Goal: Task Accomplishment & Management: Manage account settings

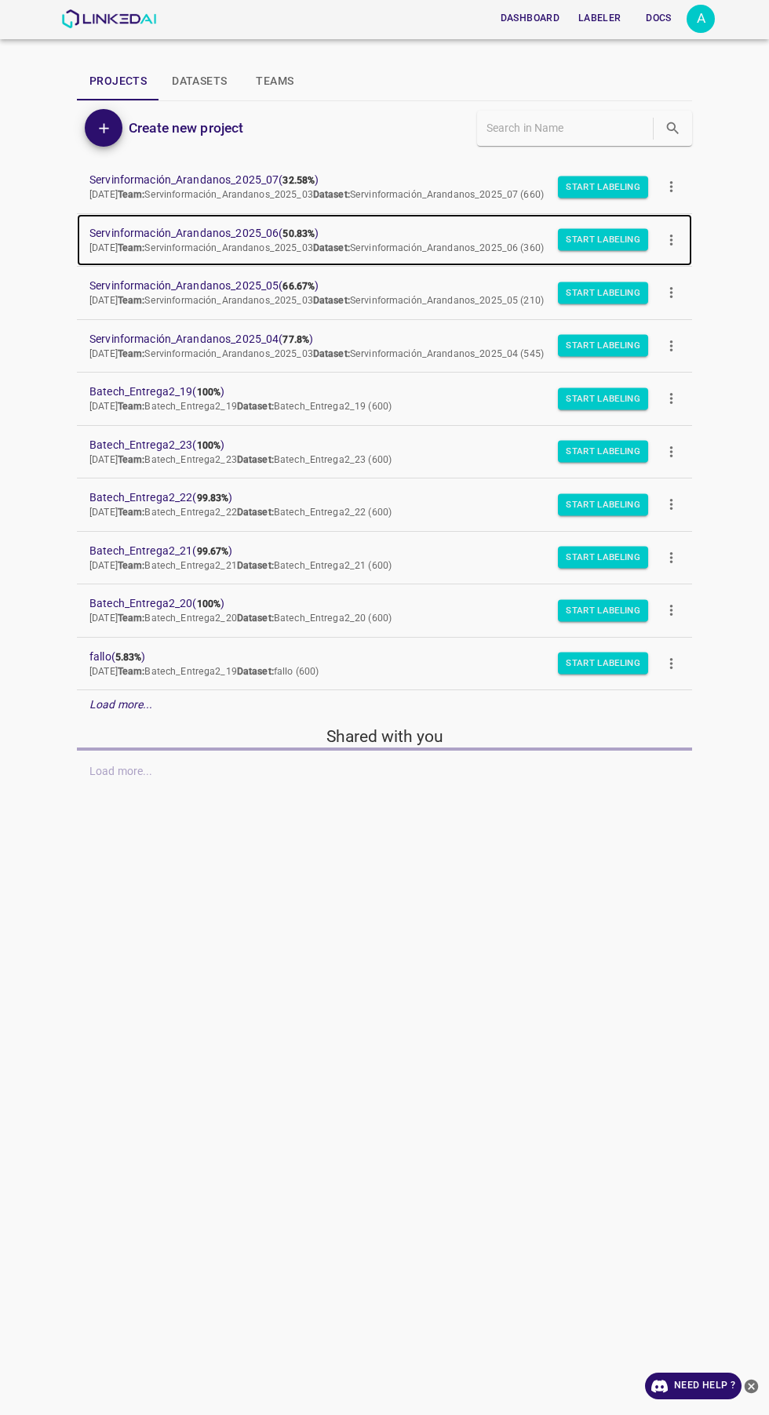
click at [256, 226] on span "Servinformación_Arandanos_2025_06 ( 50.83% )" at bounding box center [371, 233] width 565 height 16
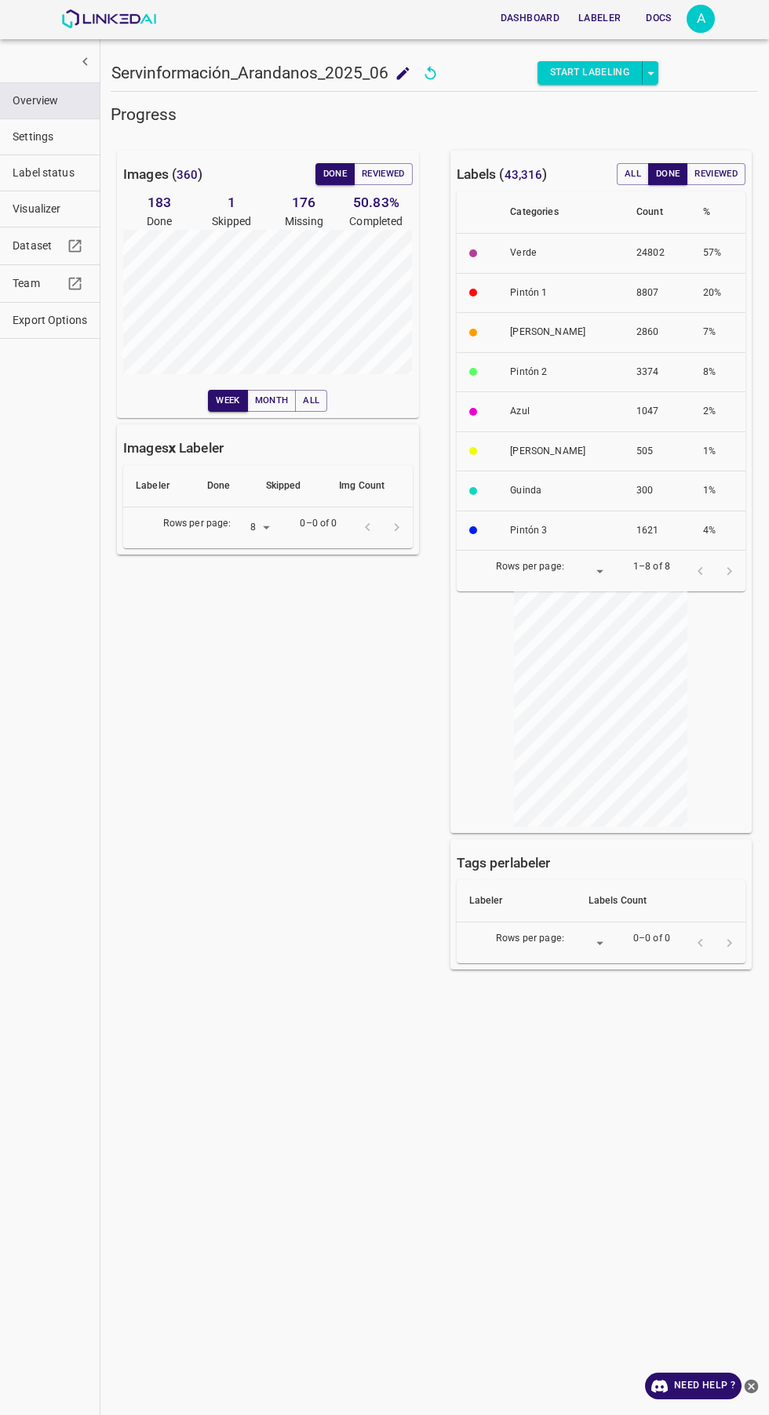
click at [35, 175] on span "Label status" at bounding box center [50, 173] width 75 height 16
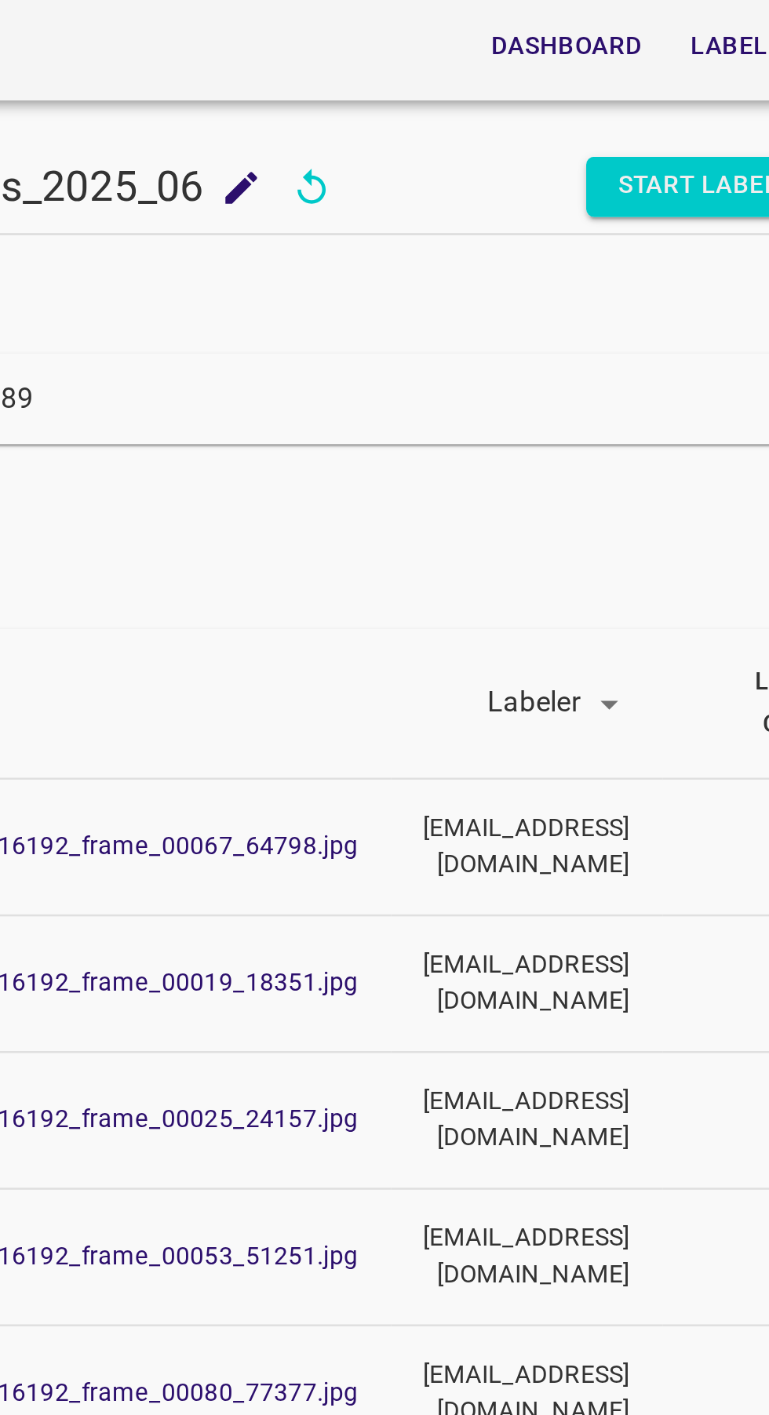
click at [467, 152] on input "89" at bounding box center [464, 155] width 310 height 23
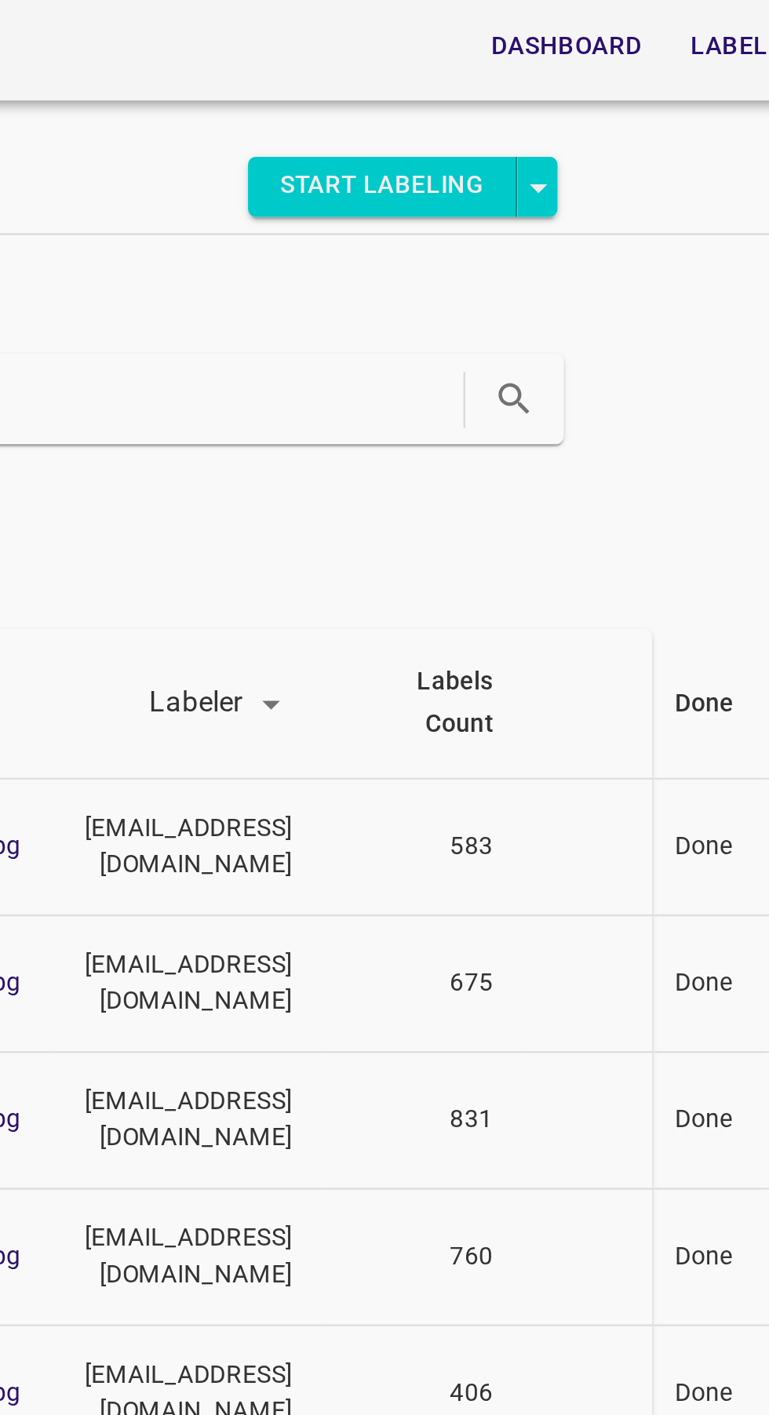
scroll to position [0, 194]
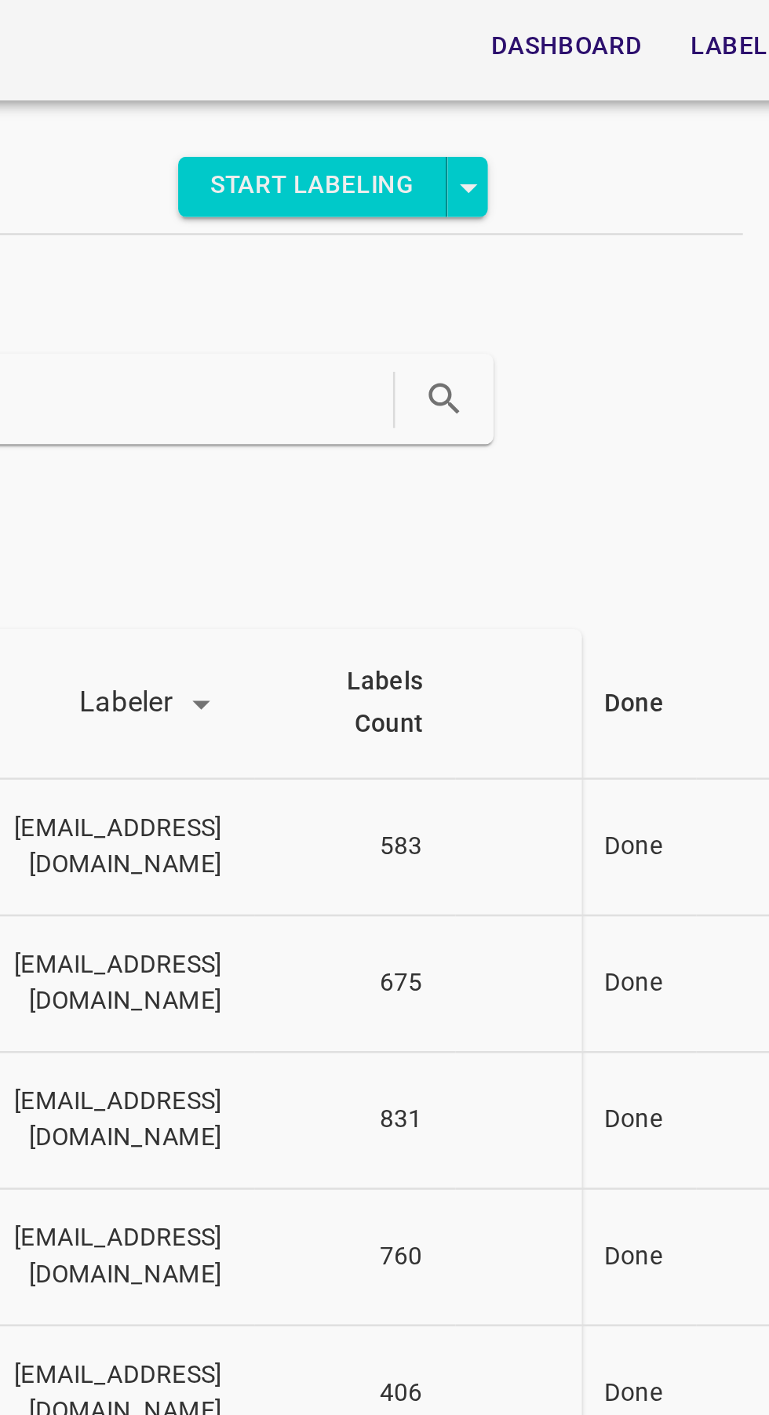
type input "89956"
click at [474, 153] on icon "search" at bounding box center [482, 155] width 16 height 16
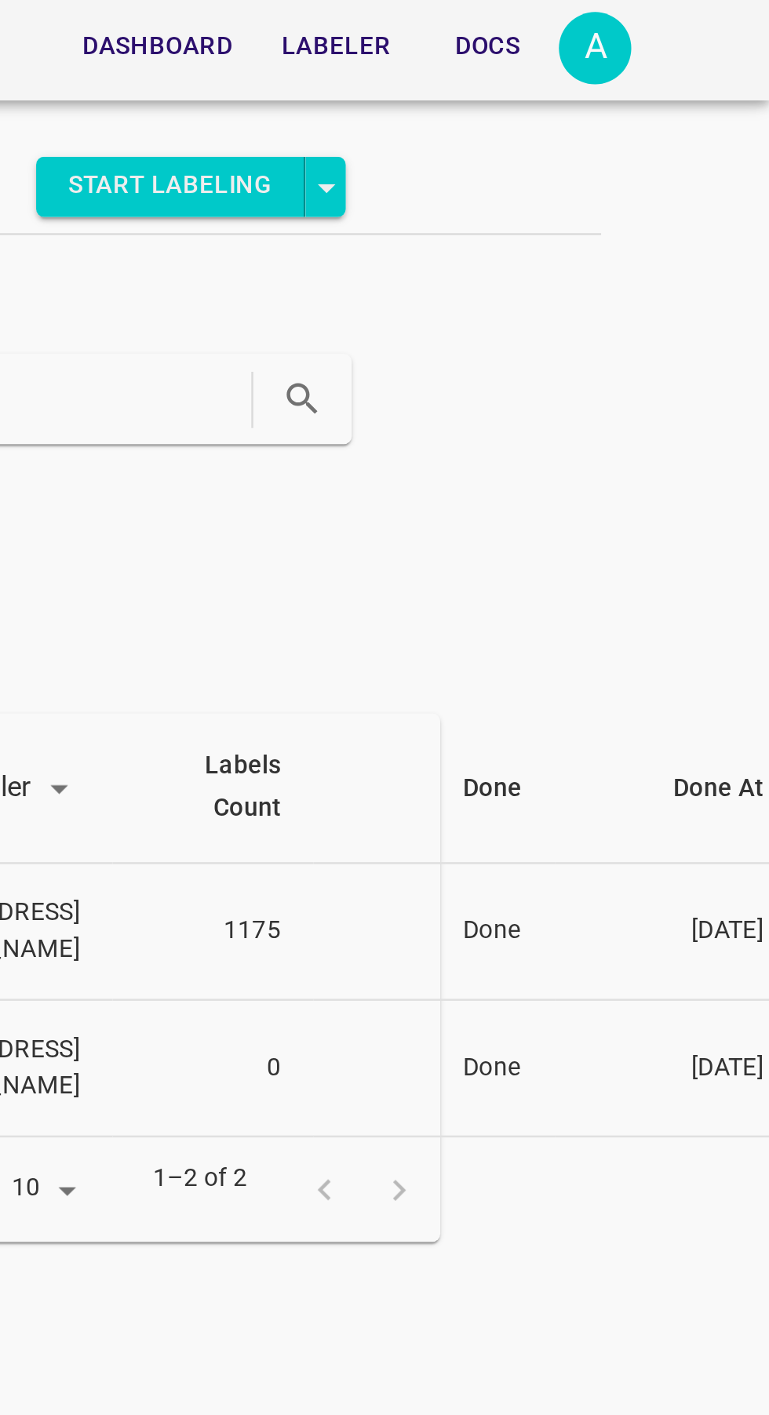
scroll to position [0, 0]
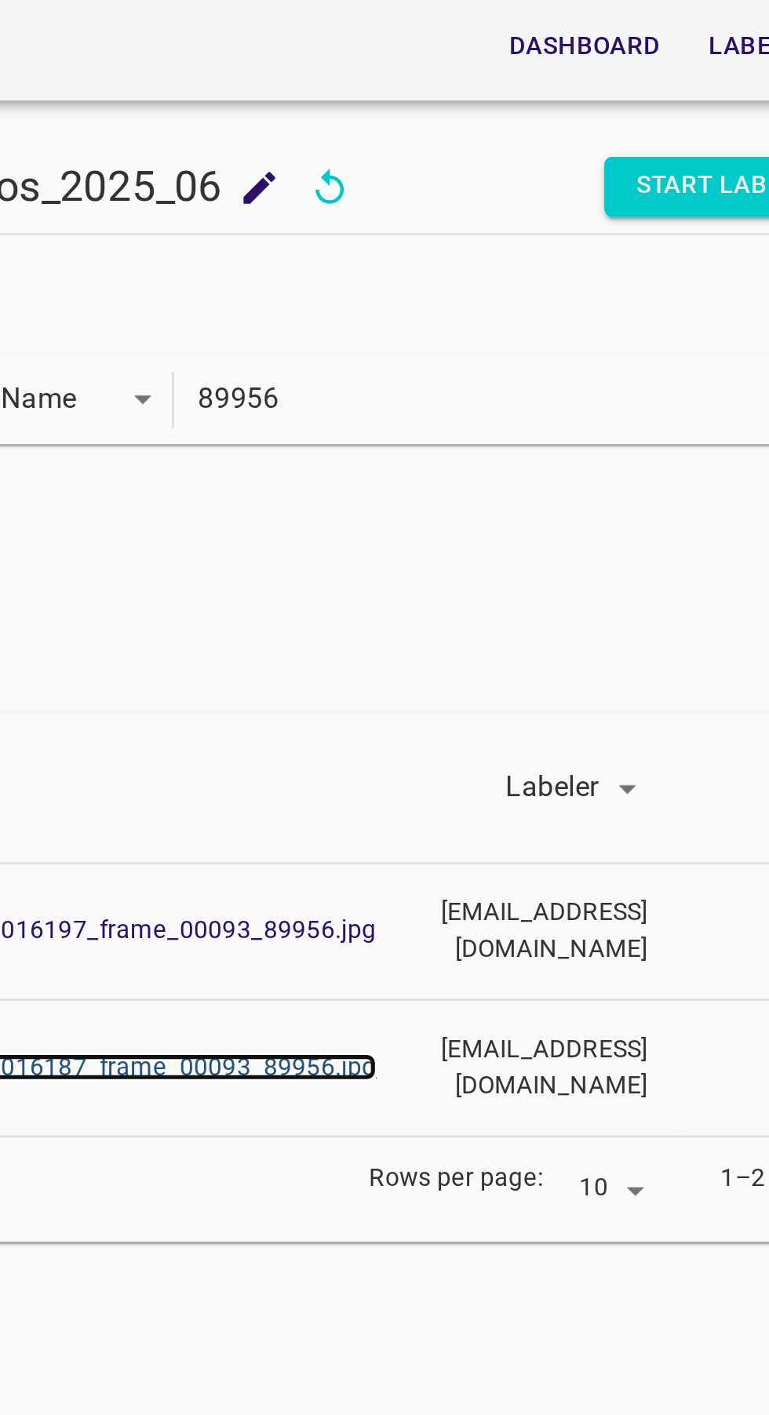
click at [404, 413] on link "parcela_64_lote_3526_GH016187_frame_00093_89956.jpg" at bounding box center [317, 416] width 263 height 11
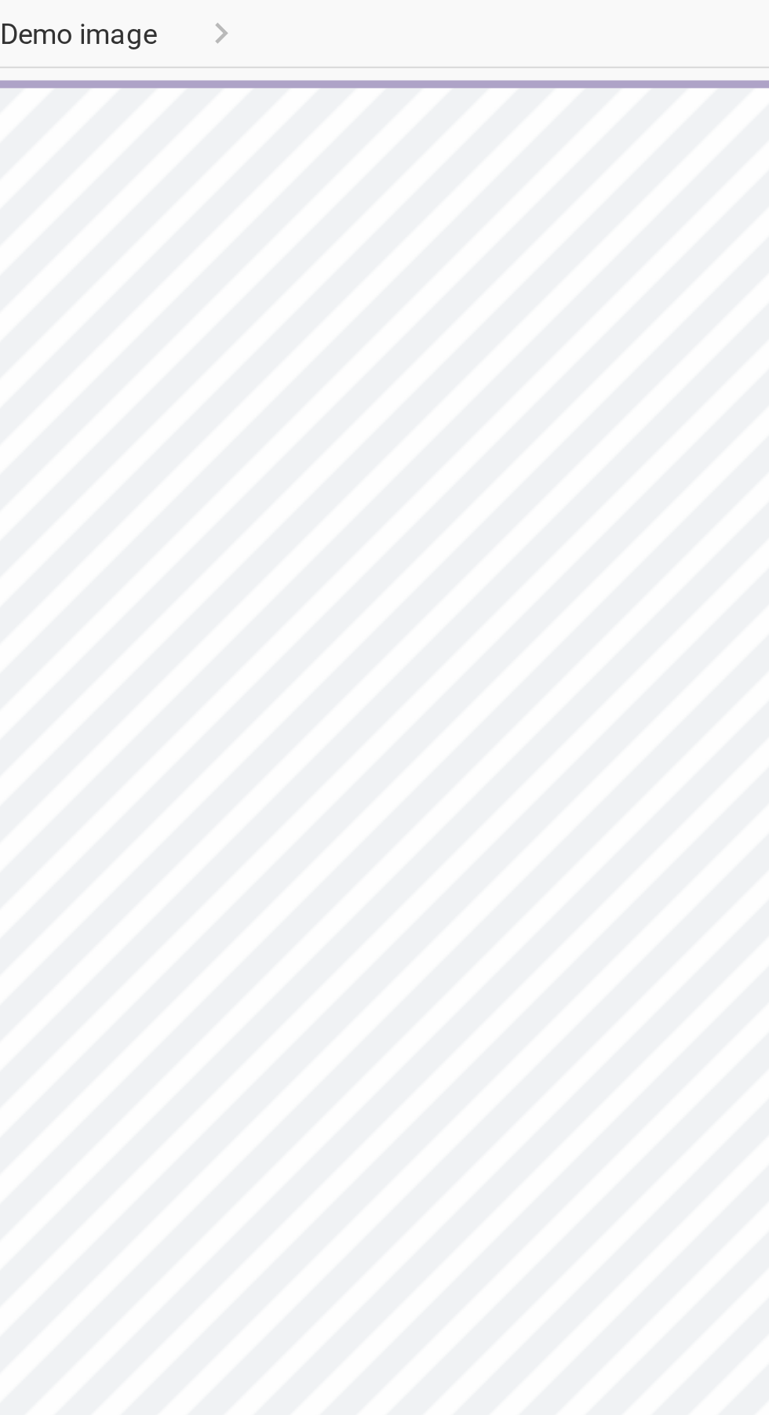
type input "viewer"
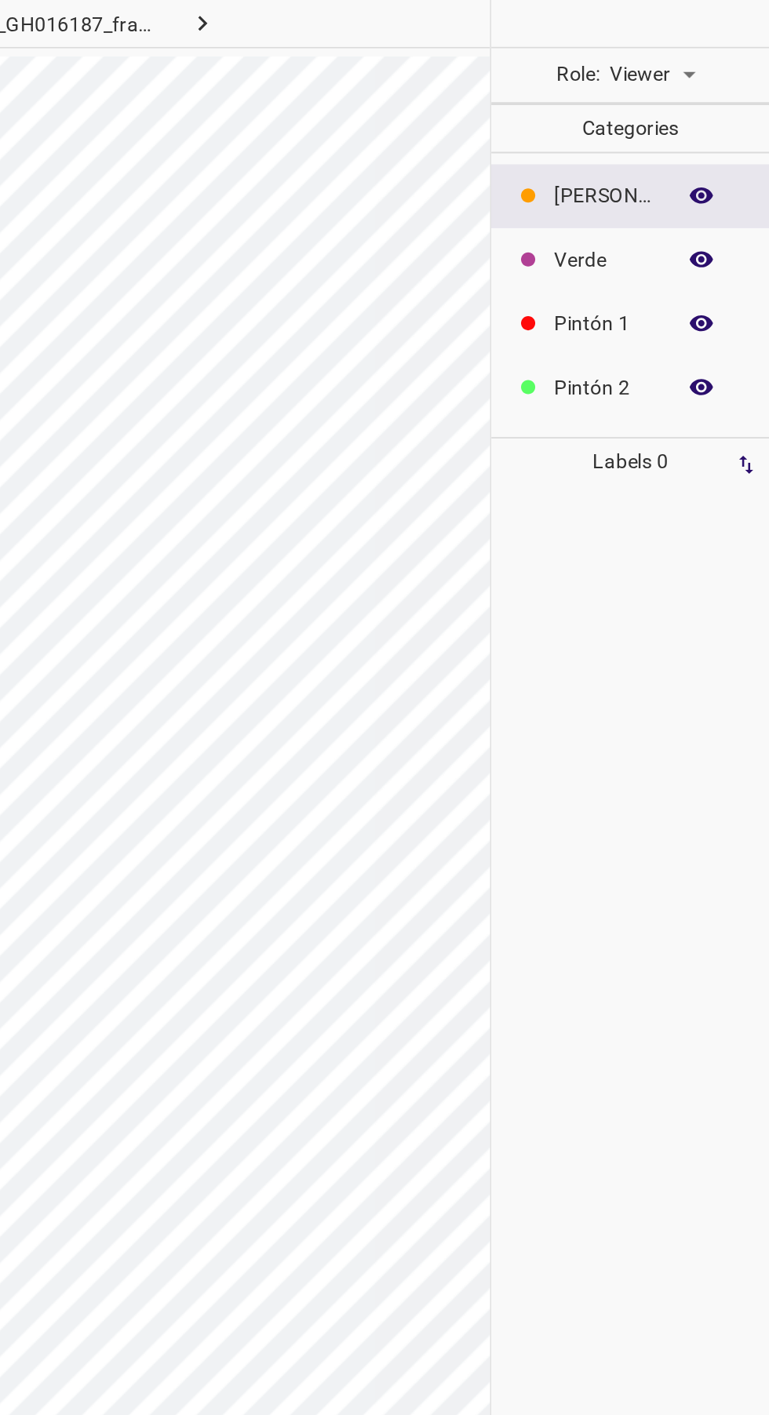
click at [717, 43] on body "4.3.7 parcela_64_lote_3526_GH016187_frame_00093_89956.jpg Role: Viewer viewer C…" at bounding box center [384, 707] width 769 height 1415
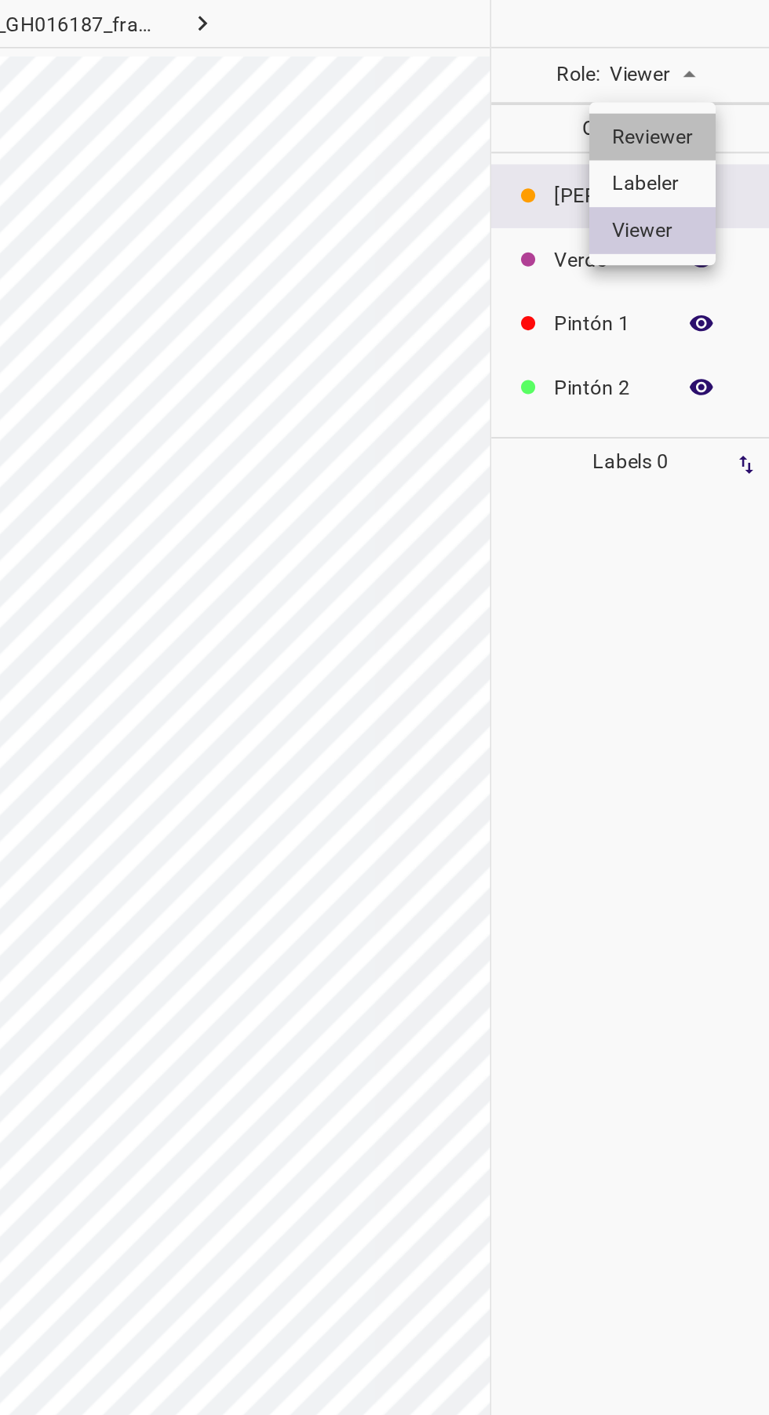
click at [712, 71] on li "Reviewer" at bounding box center [704, 76] width 70 height 26
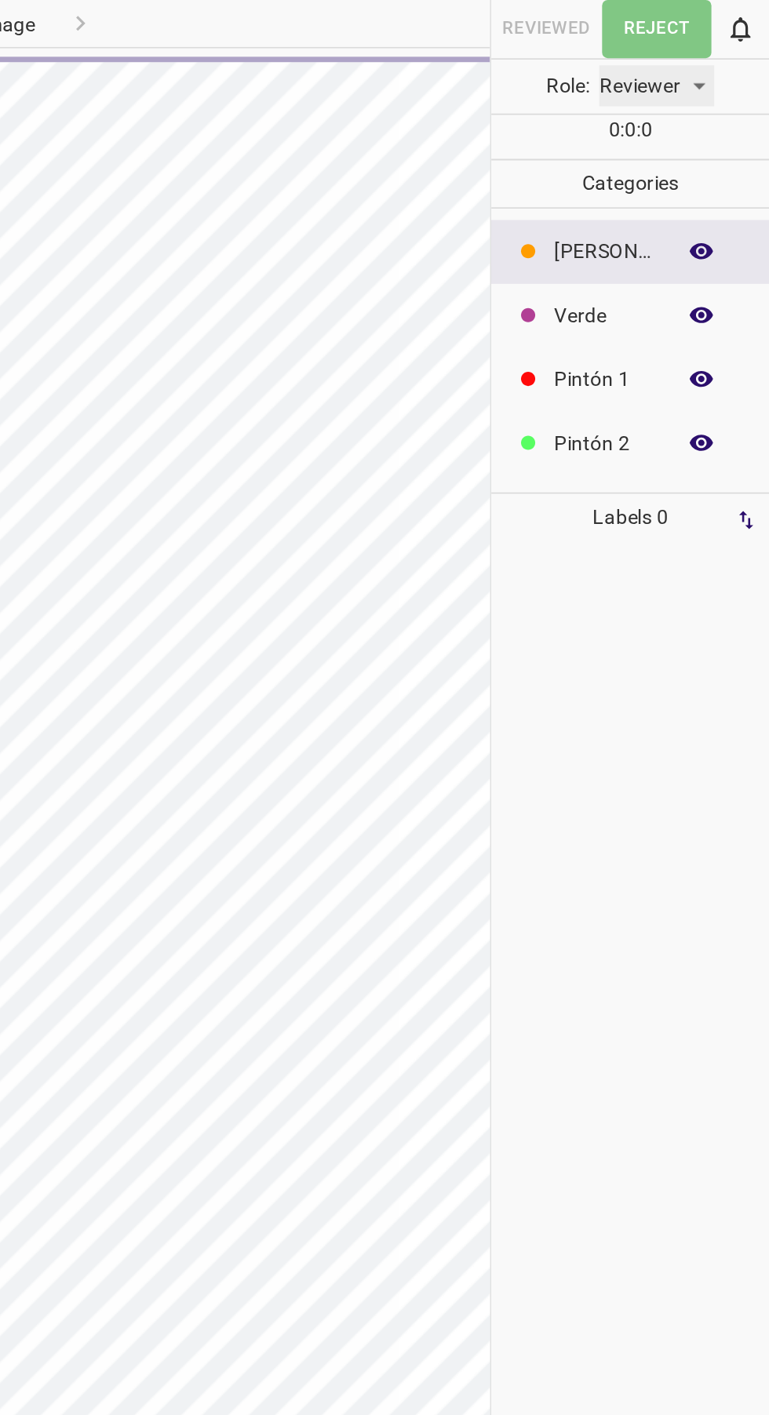
type input "reviewer"
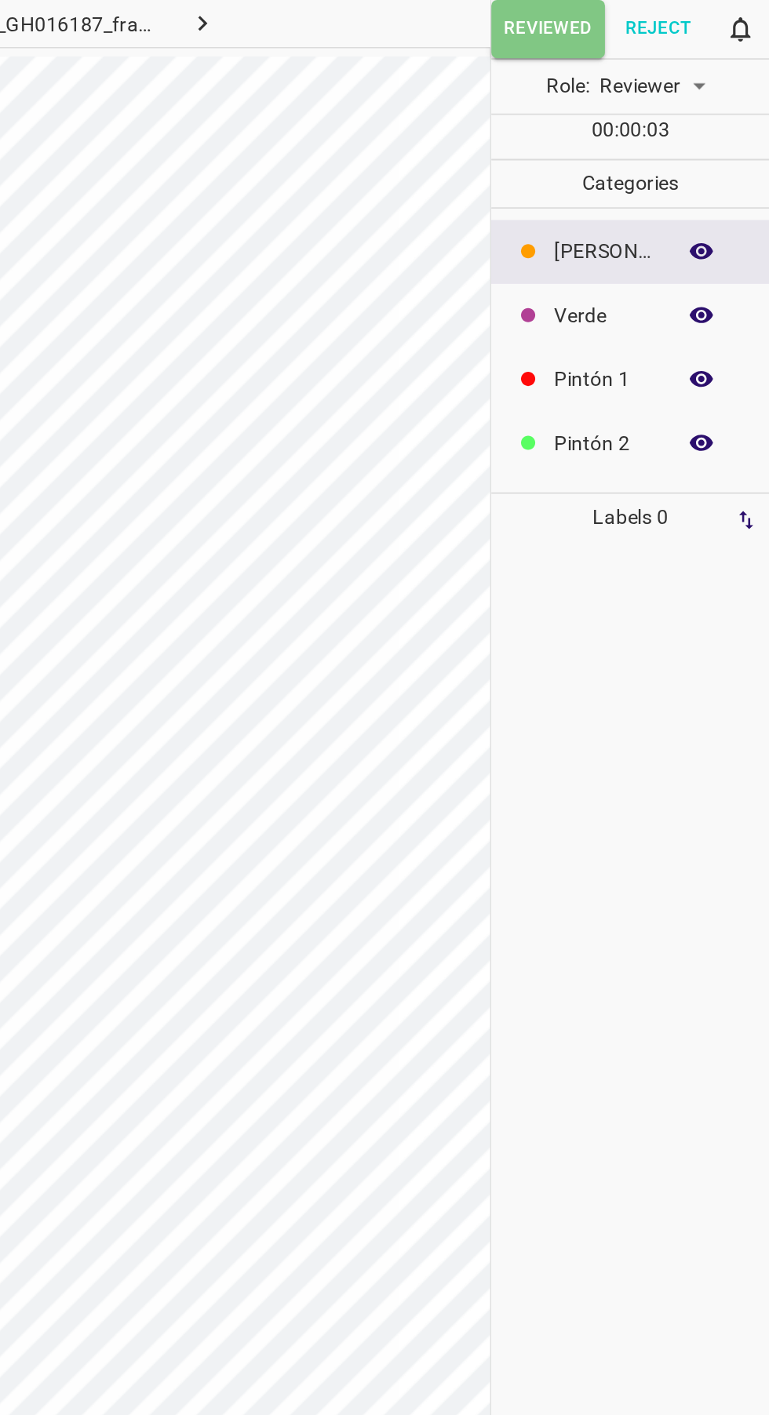
click at [719, 8] on button "Reject" at bounding box center [707, 16] width 59 height 32
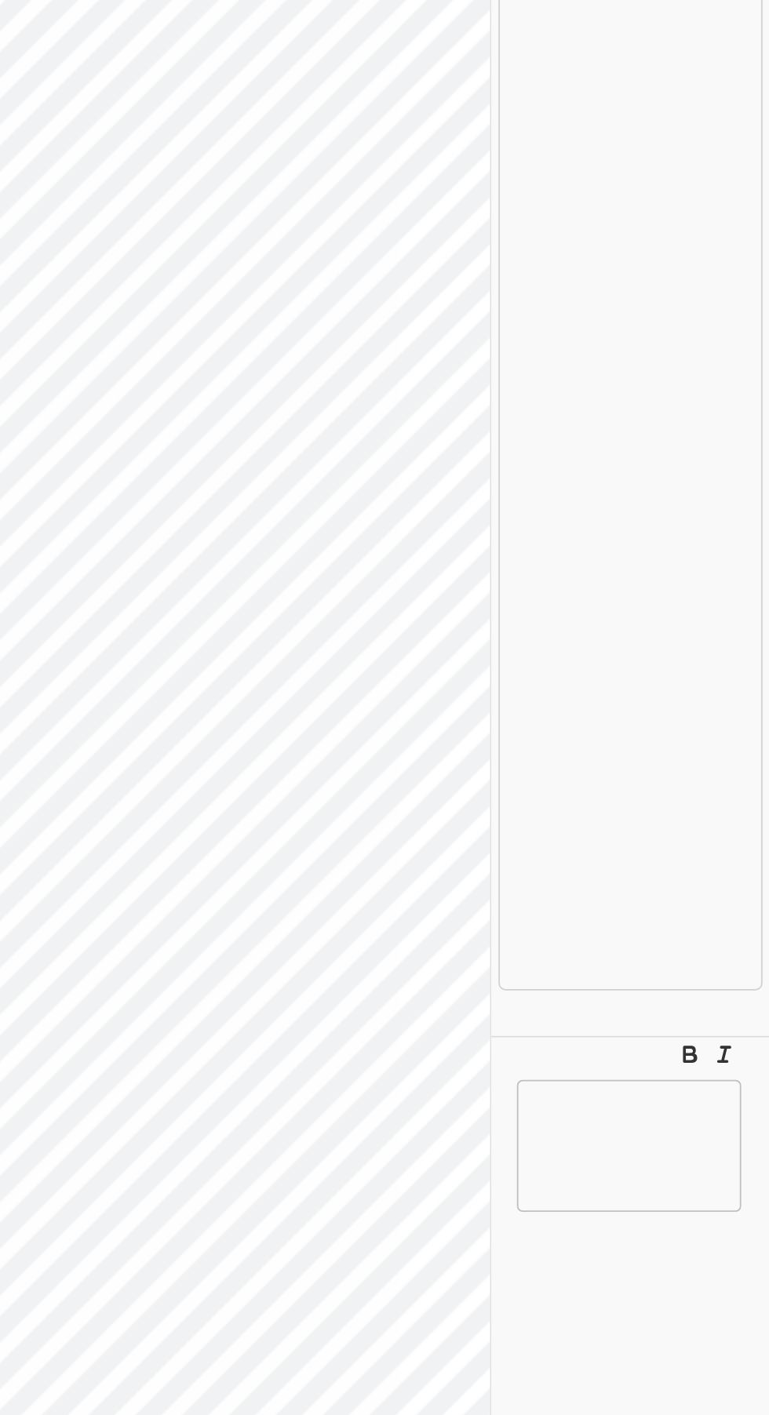
click at [696, 1104] on textarea at bounding box center [691, 1080] width 103 height 47
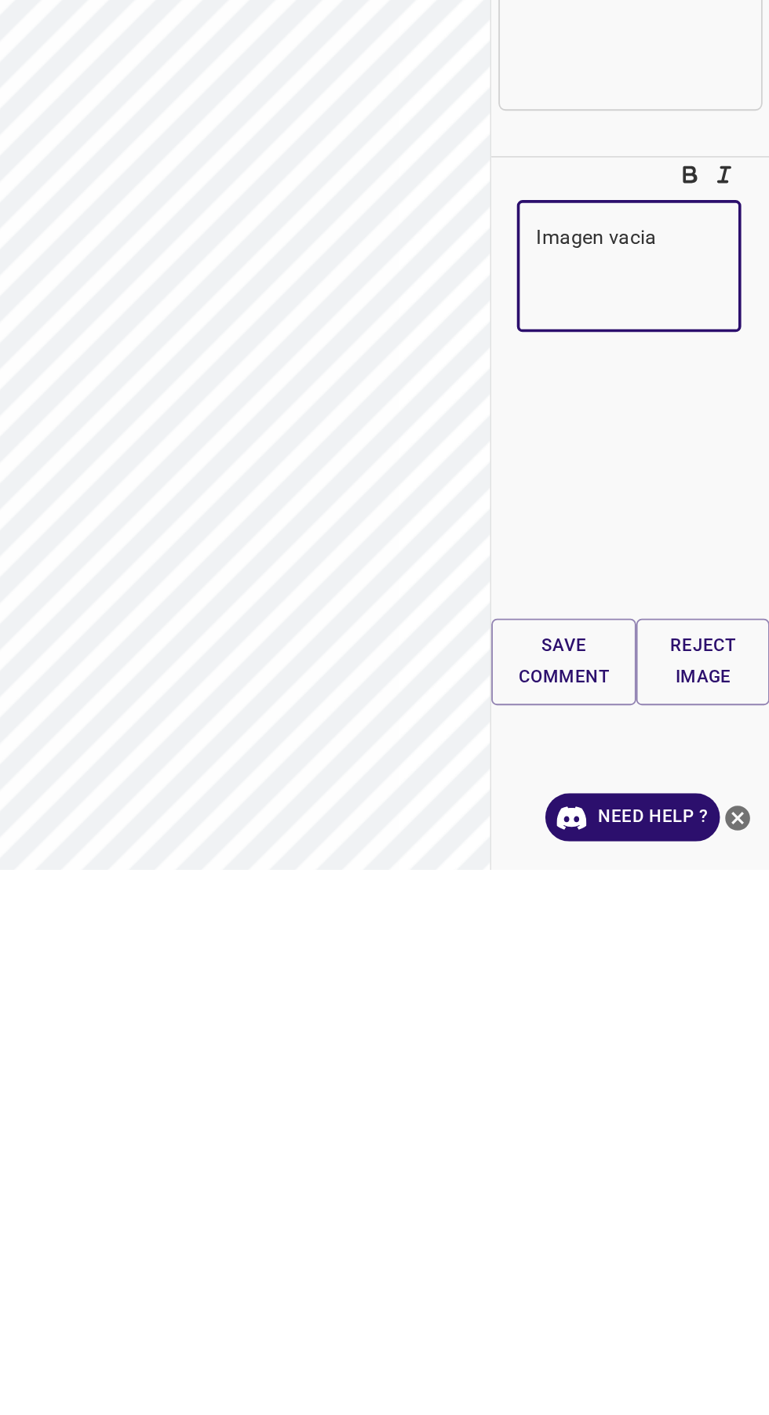
scroll to position [119, 0]
type textarea "Imagen vacia"
click at [639, 1298] on button "Save comment" at bounding box center [655, 1300] width 80 height 48
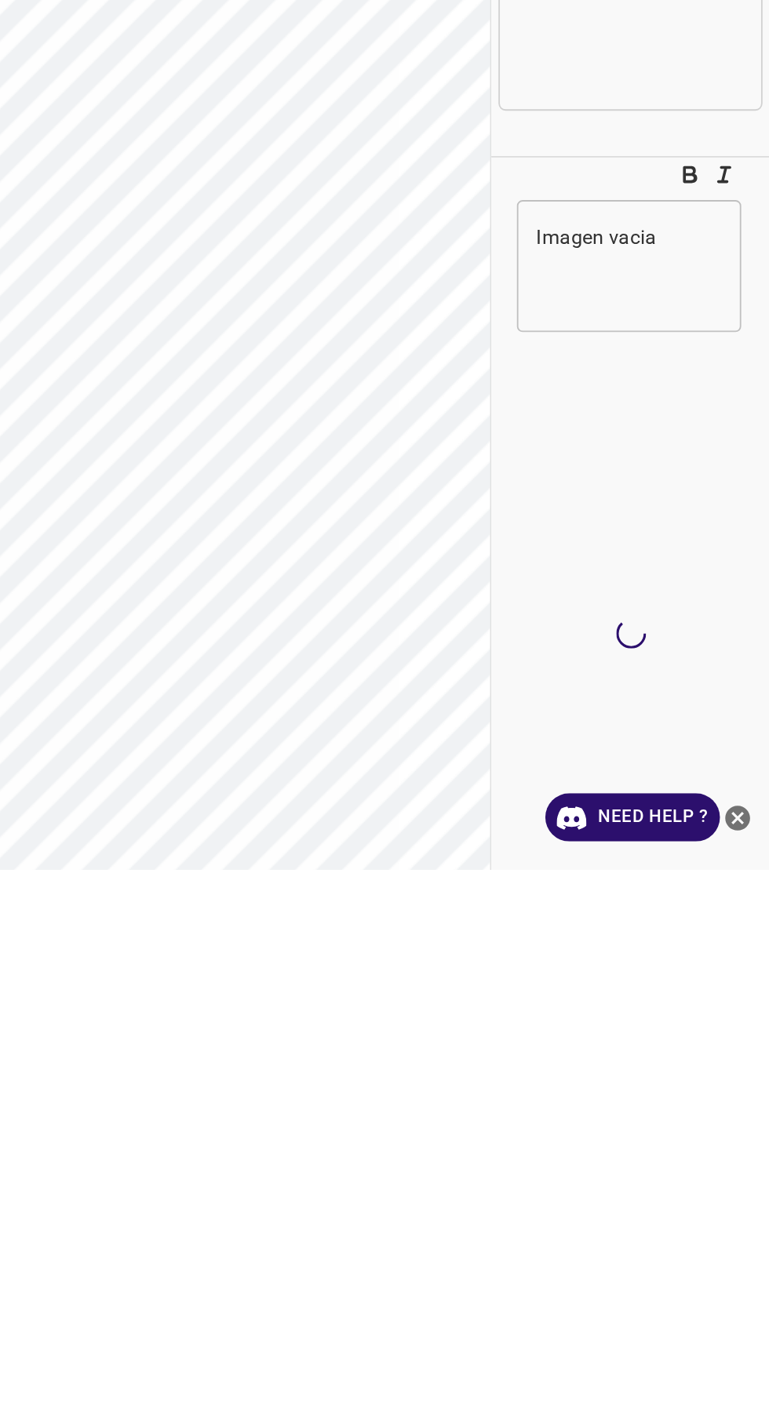
scroll to position [0, 0]
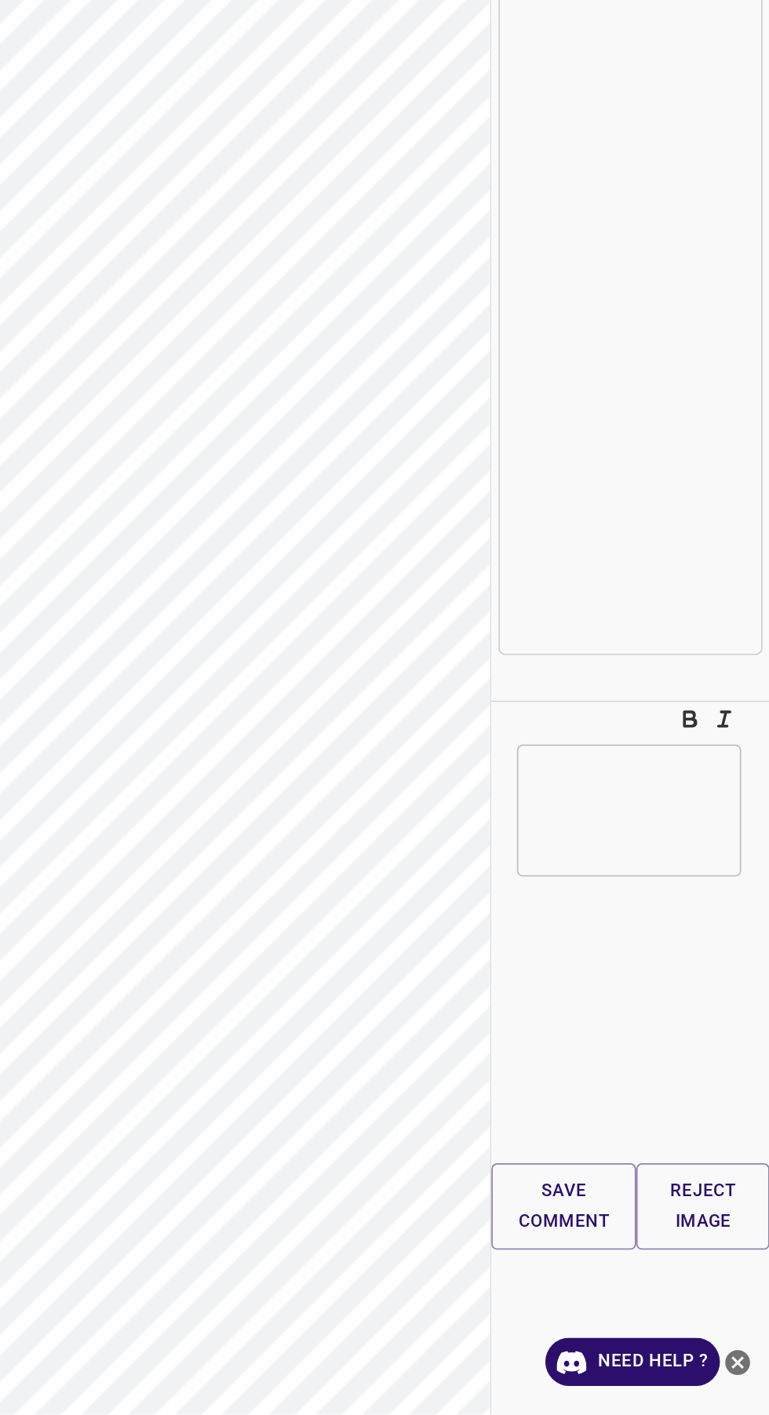
click at [760, 1372] on div "Need Help ?" at bounding box center [703, 1385] width 116 height 27
click at [754, 1379] on icon "close-help" at bounding box center [751, 1386] width 14 height 14
click at [742, 1287] on button "Reject Image" at bounding box center [732, 1300] width 74 height 48
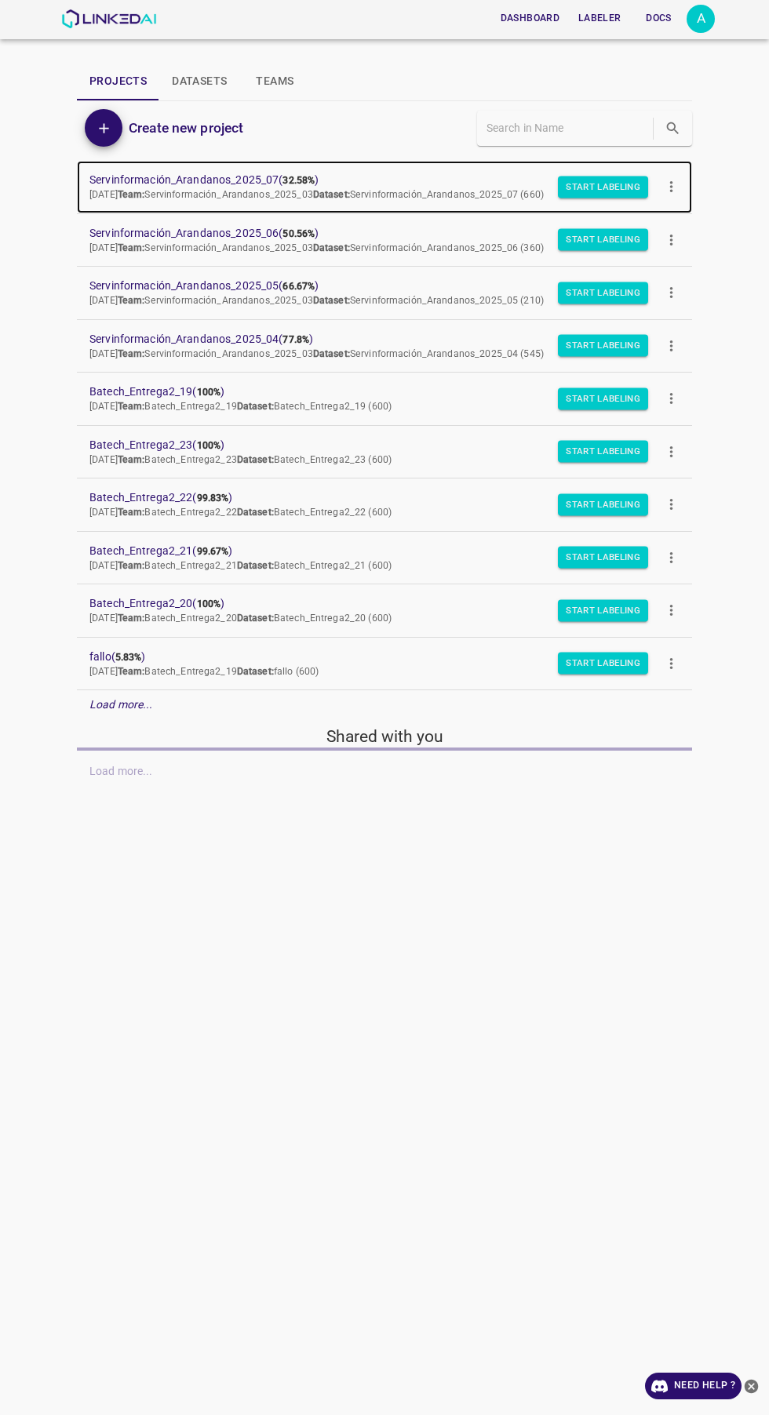
click at [255, 175] on span "Servinformación_Arandanos_2025_07 ( 32.58% )" at bounding box center [371, 180] width 565 height 16
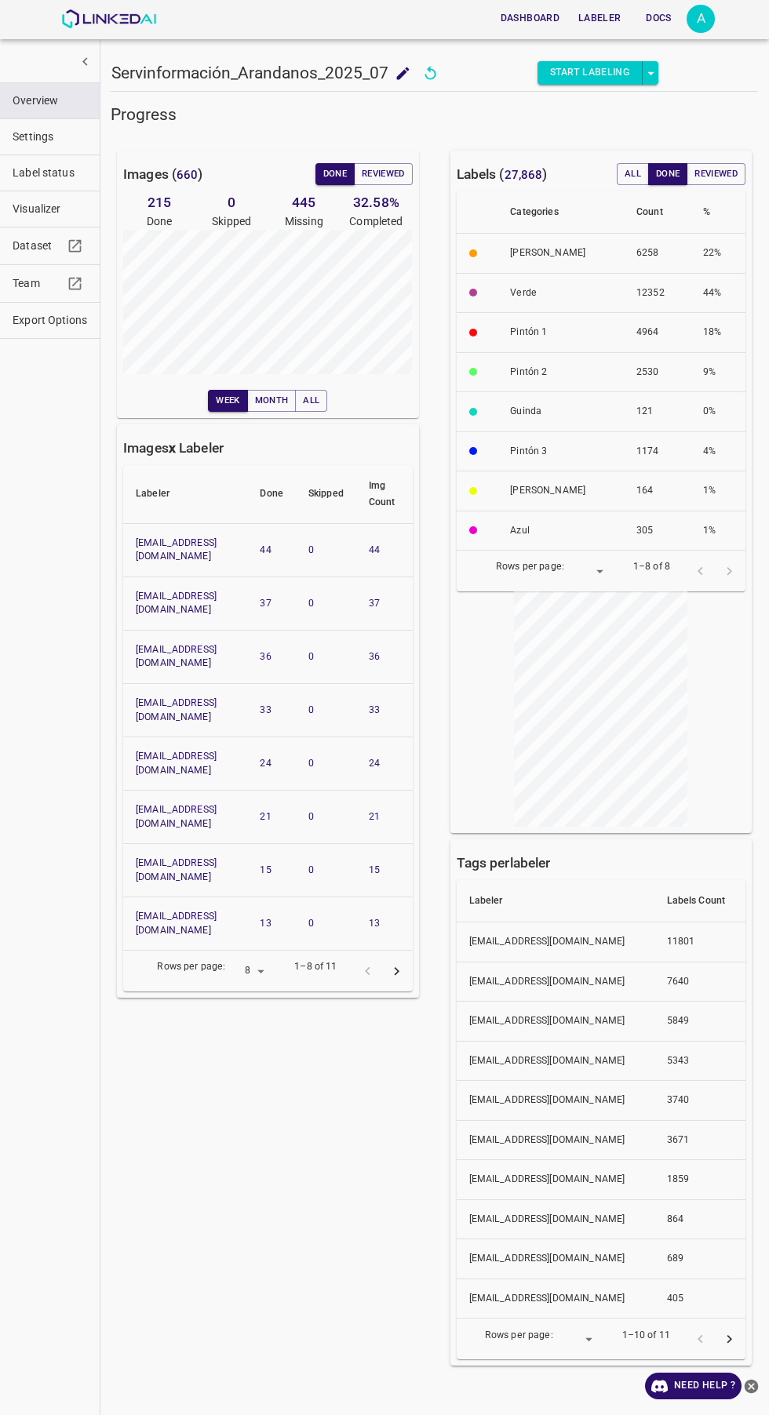
click at [75, 207] on span "Visualizer" at bounding box center [50, 209] width 75 height 16
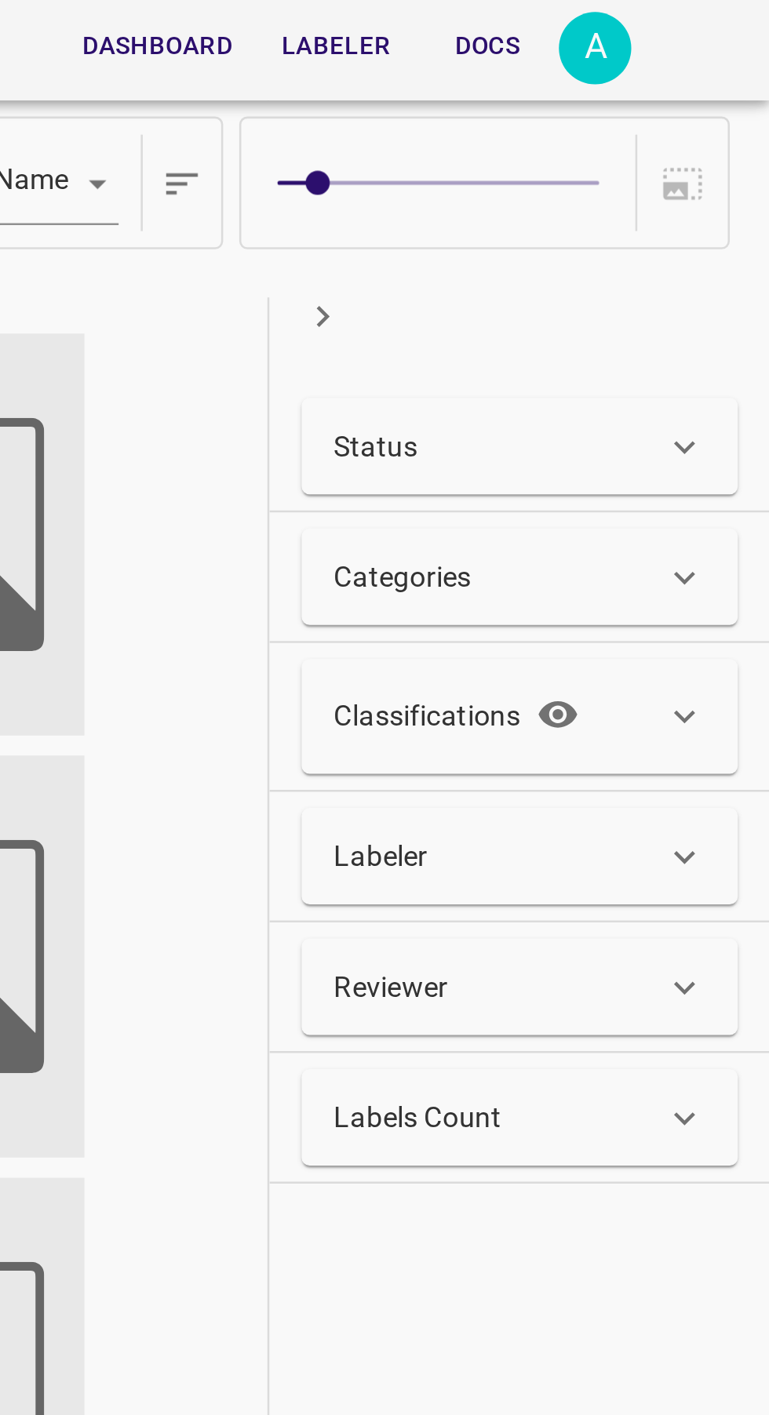
click at [707, 164] on div "Status" at bounding box center [671, 174] width 170 height 38
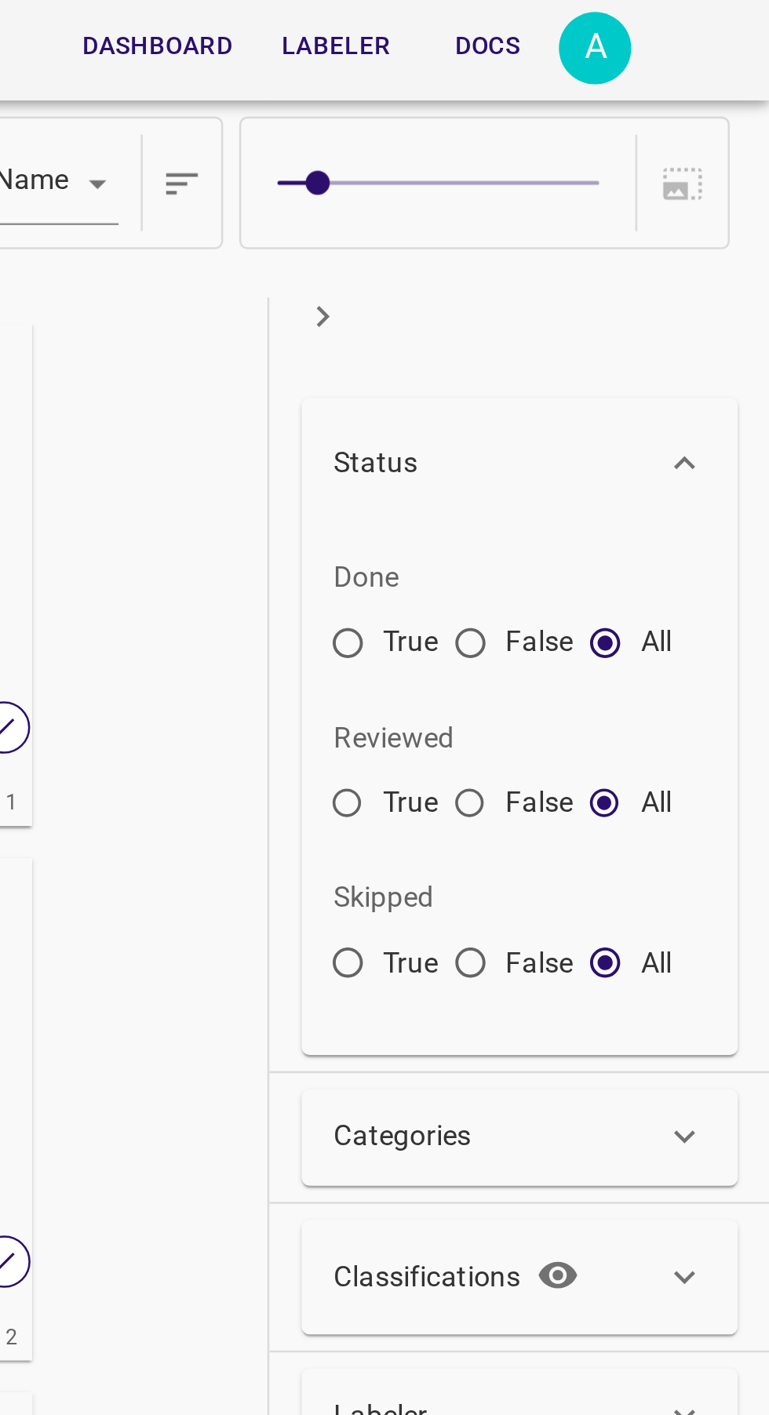
click at [607, 254] on input "True" at bounding box center [604, 254] width 28 height 28
radio input "true"
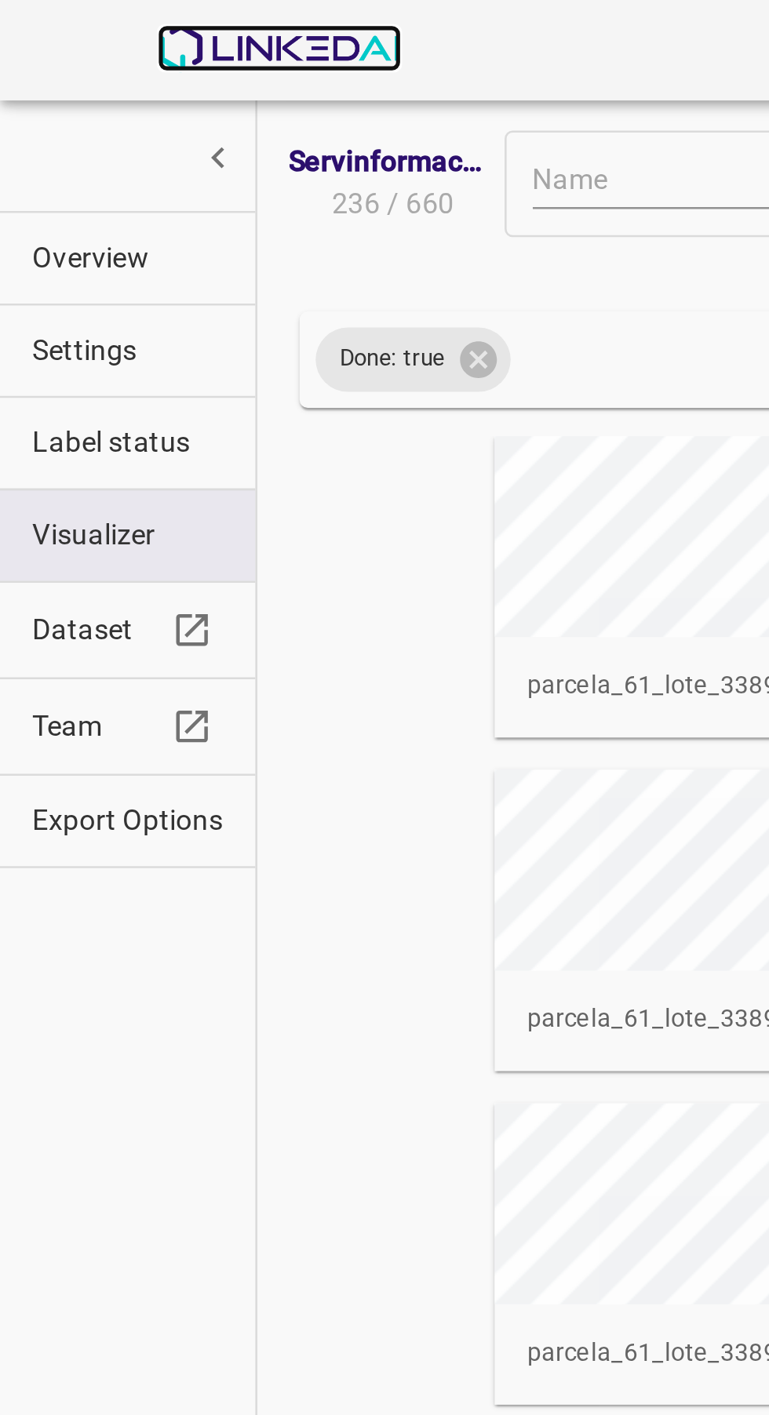
click at [124, 19] on img at bounding box center [108, 18] width 95 height 19
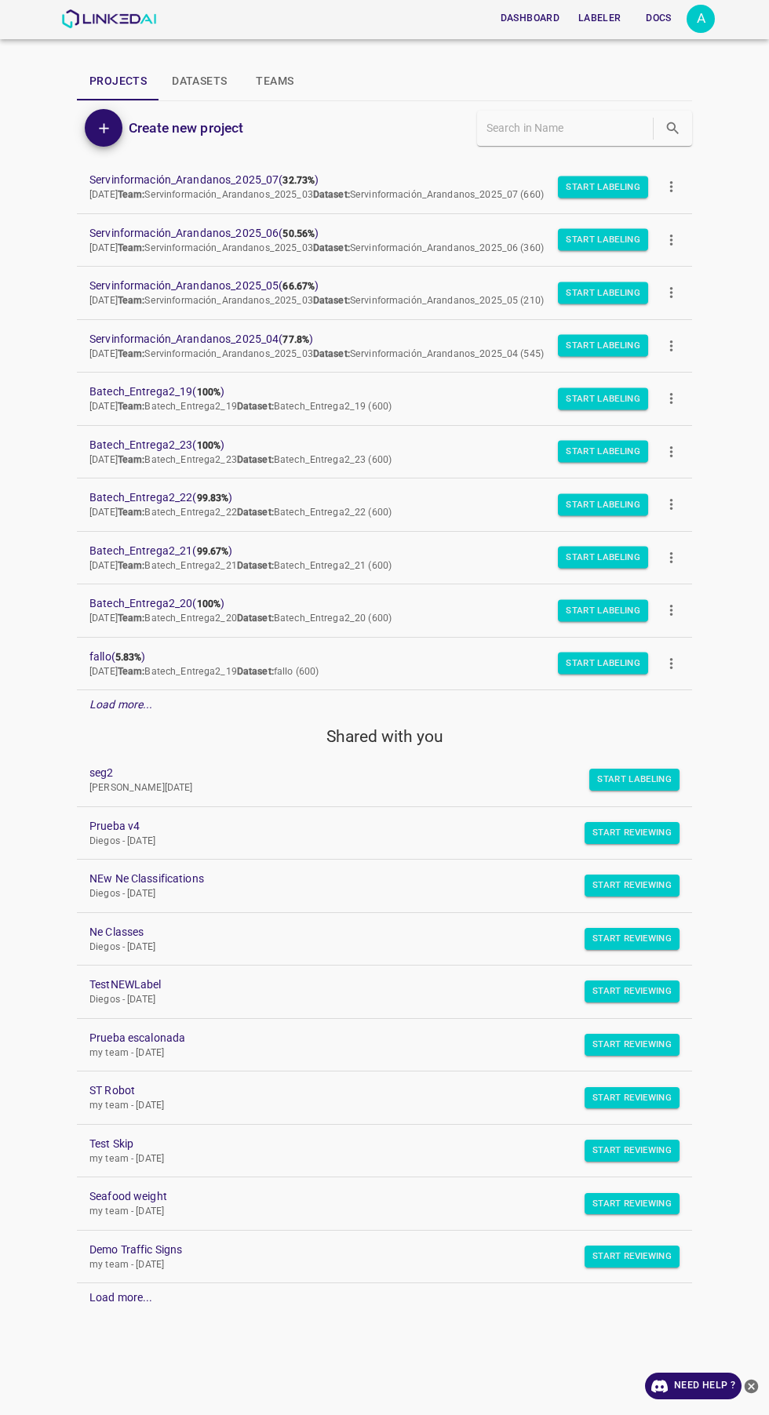
click at [700, 19] on div "A" at bounding box center [700, 19] width 28 height 28
click at [671, 143] on li "Logout" at bounding box center [652, 146] width 124 height 26
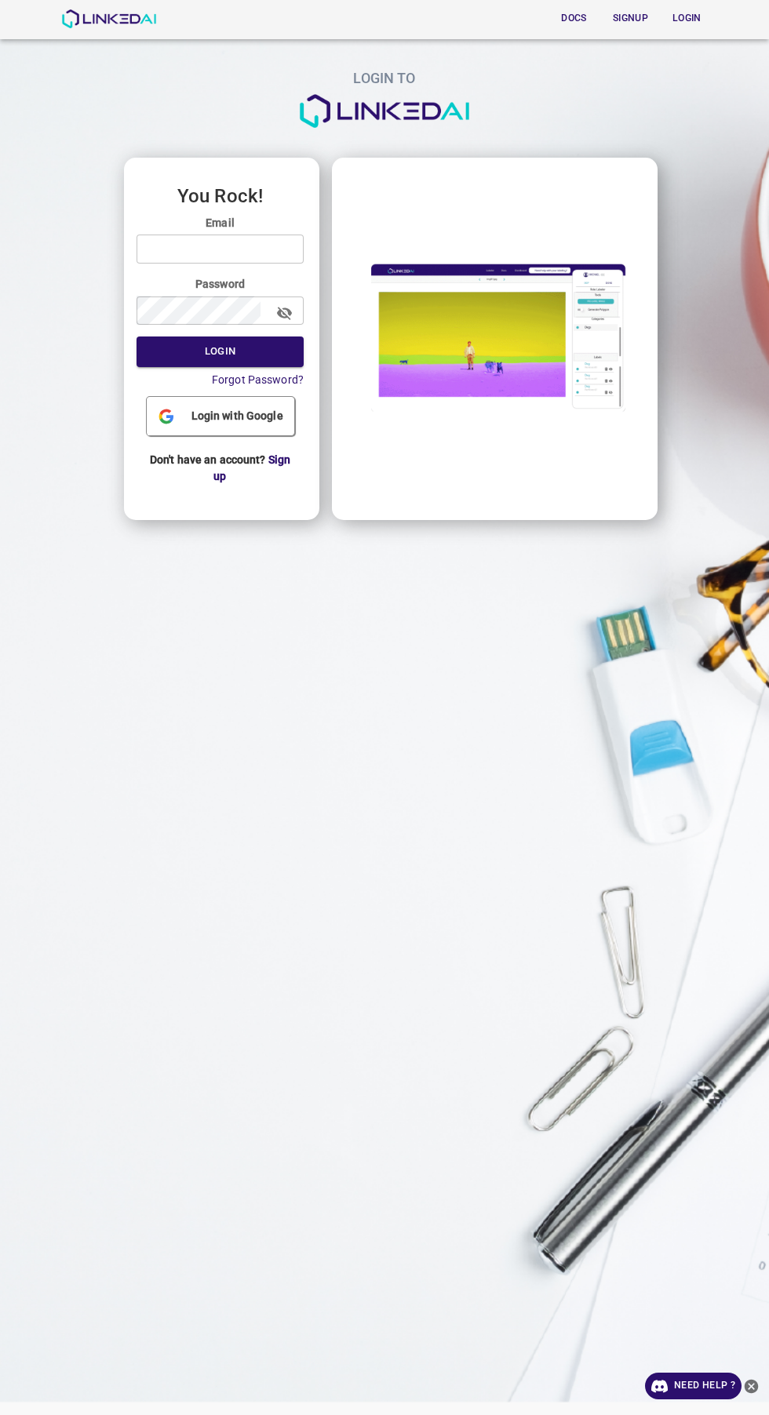
click at [282, 249] on input "email" at bounding box center [219, 248] width 167 height 29
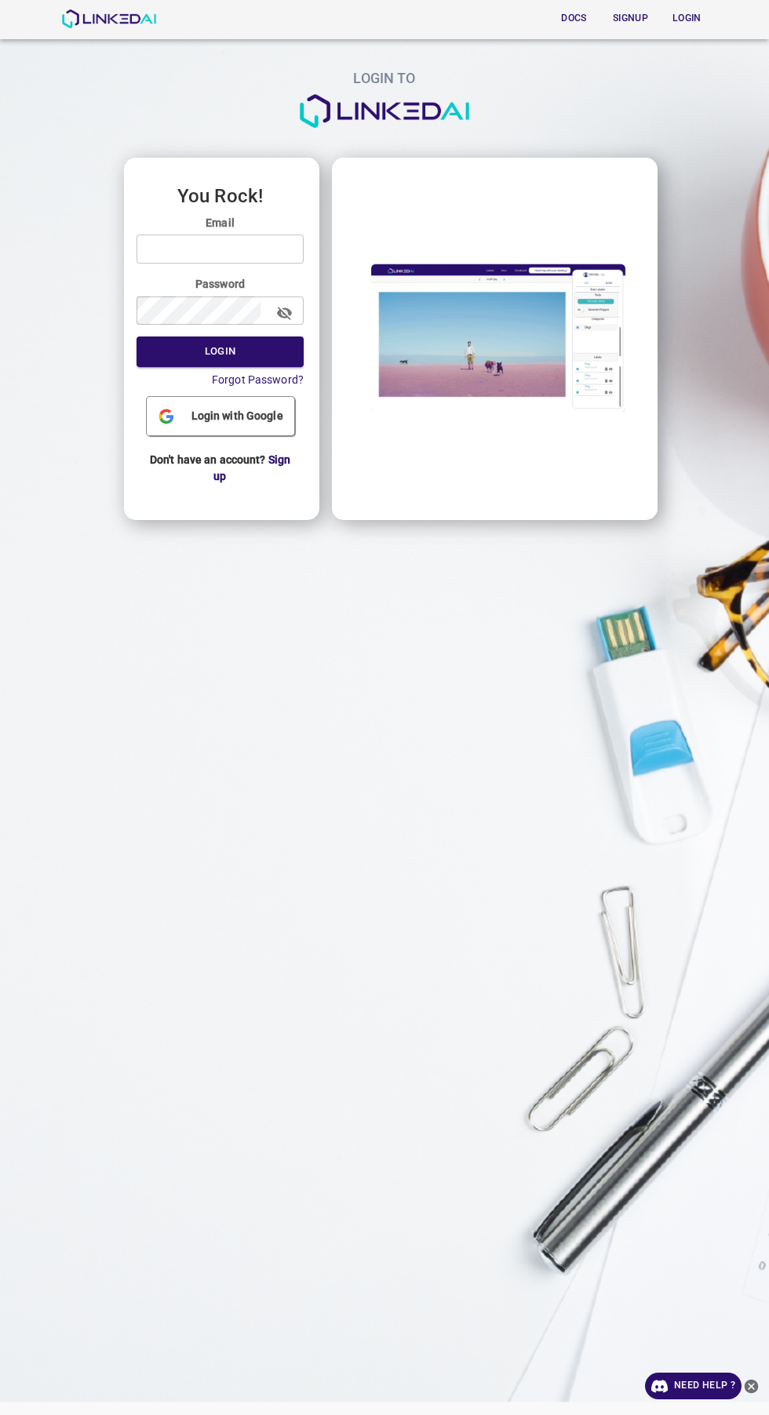
type input "legit@linkedai.co"
click at [136, 336] on button "Login" at bounding box center [219, 351] width 167 height 31
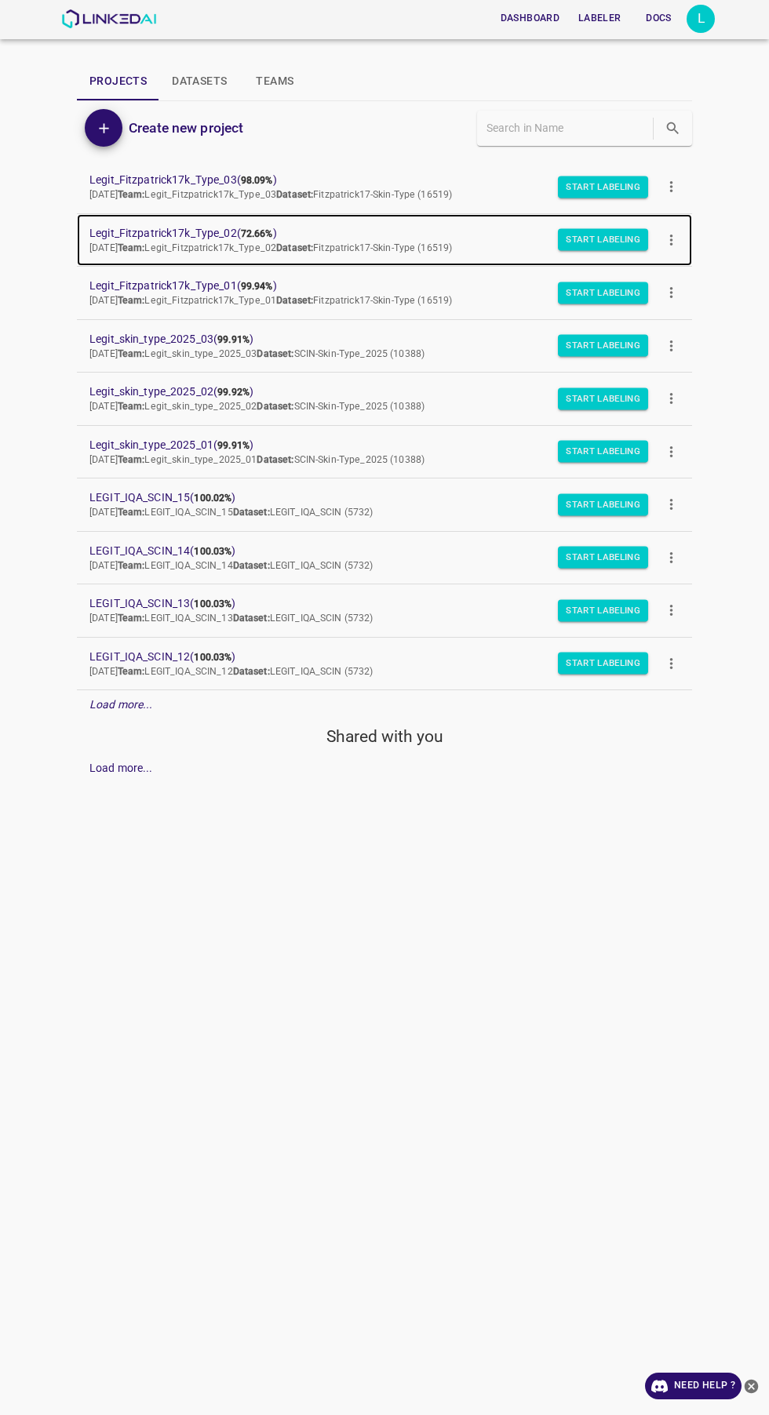
click at [113, 232] on span "Legit_Fitzpatrick17k_Type_02 ( 72.66% )" at bounding box center [371, 233] width 565 height 16
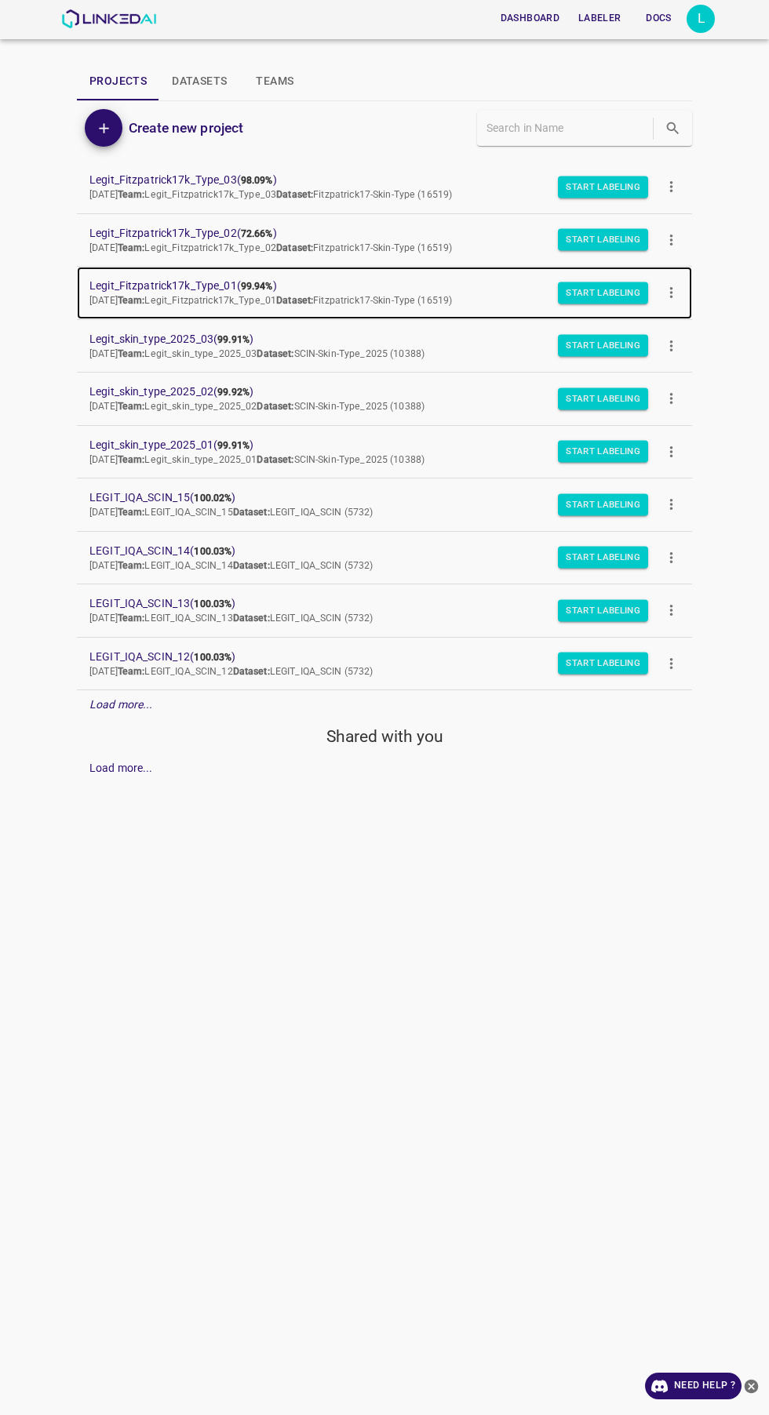
click at [220, 285] on span "Legit_Fitzpatrick17k_Type_01 ( 99.94% )" at bounding box center [371, 286] width 565 height 16
